Goal: Find specific page/section: Find specific page/section

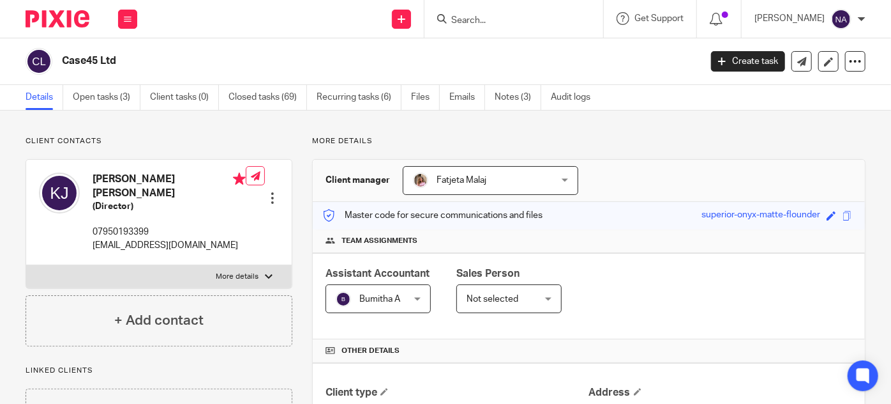
click at [489, 20] on input "Search" at bounding box center [507, 20] width 115 height 11
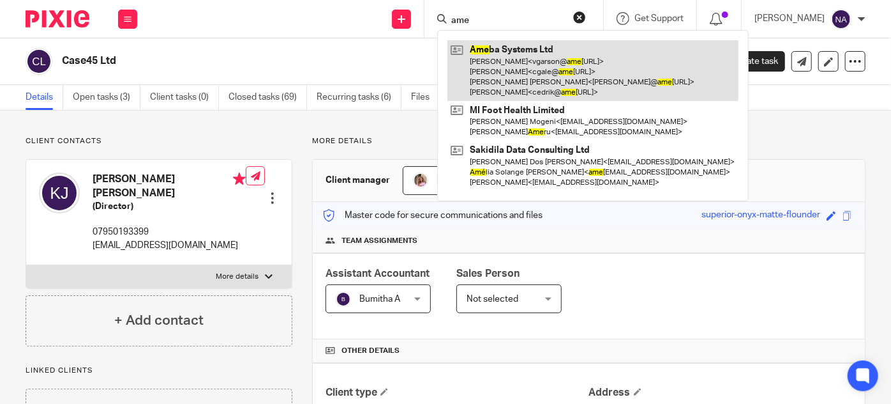
type input "ame"
click at [592, 42] on link at bounding box center [593, 70] width 291 height 61
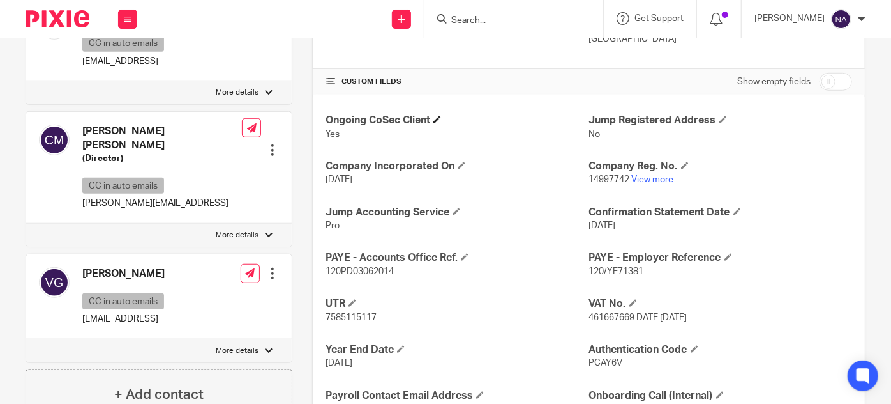
scroll to position [399, 0]
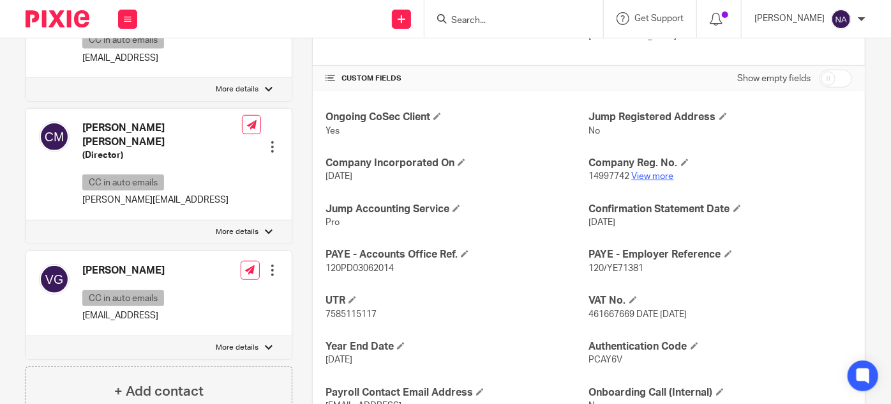
click at [651, 176] on link "View more" at bounding box center [653, 176] width 42 height 9
